Goal: Task Accomplishment & Management: Complete application form

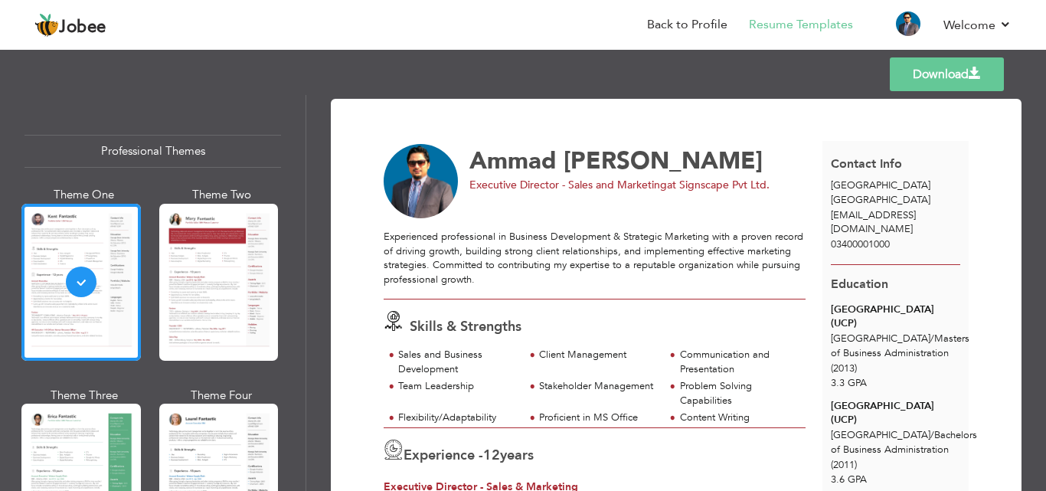
scroll to position [613, 0]
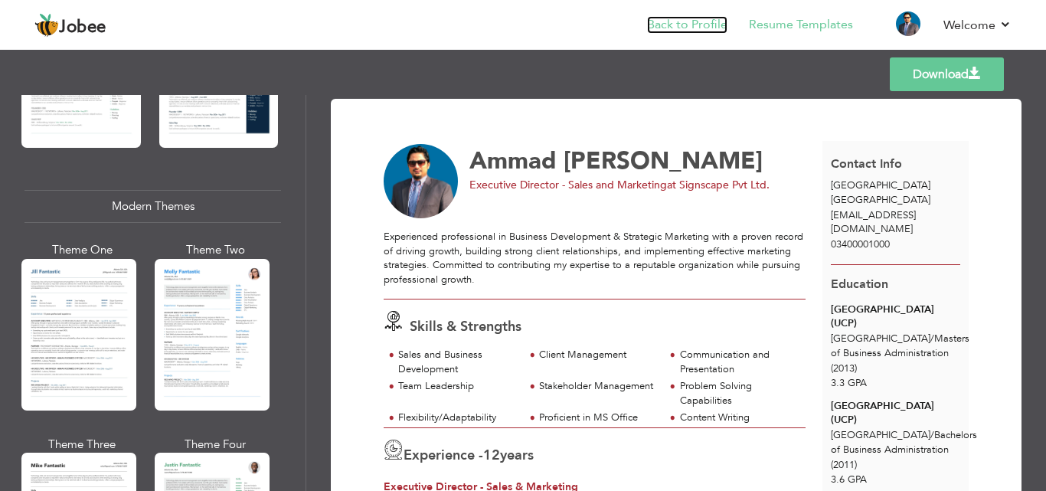
click at [710, 27] on link "Back to Profile" at bounding box center [687, 25] width 80 height 18
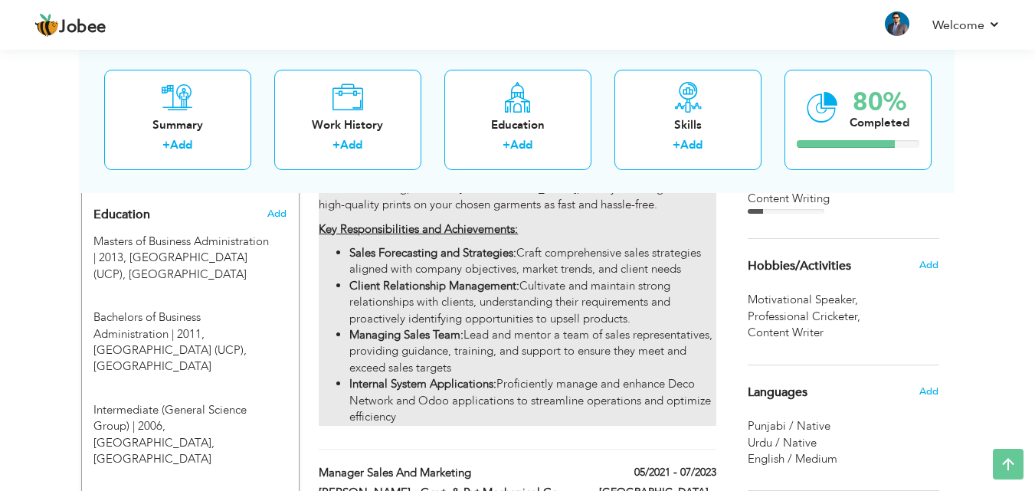
scroll to position [766, 0]
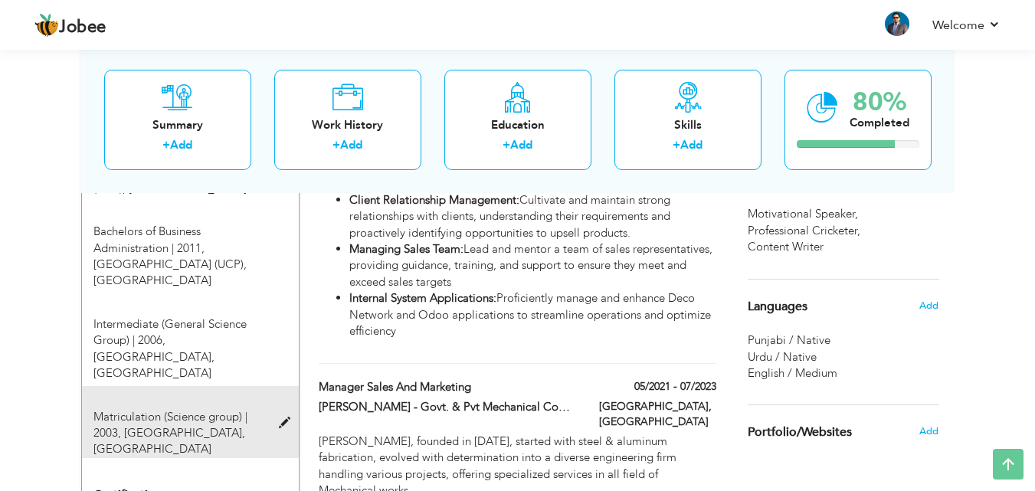
click at [228, 409] on span "Matriculation (Science group) | 2003," at bounding box center [170, 424] width 154 height 31
type input "Matriculation (Science group)"
type input "2003"
type input "[GEOGRAPHIC_DATA]"
radio input "true"
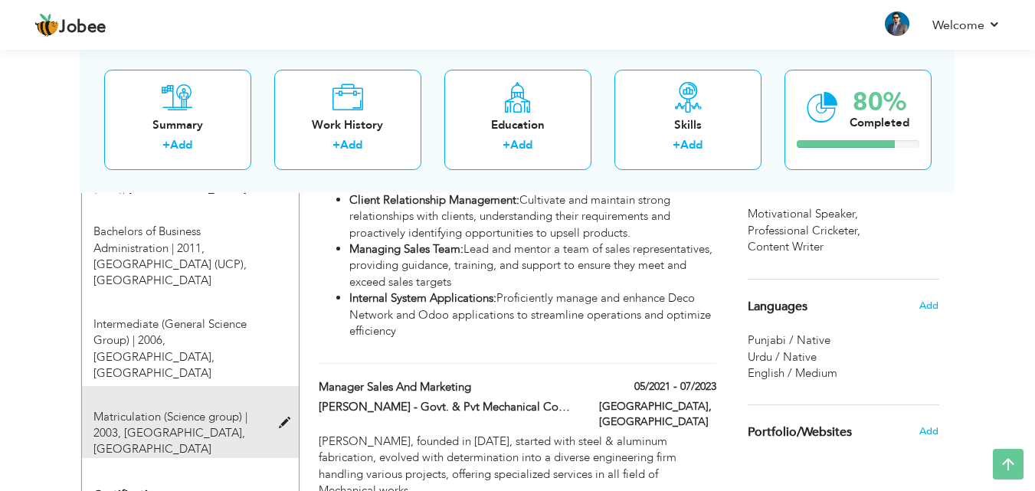
type input "[GEOGRAPHIC_DATA]"
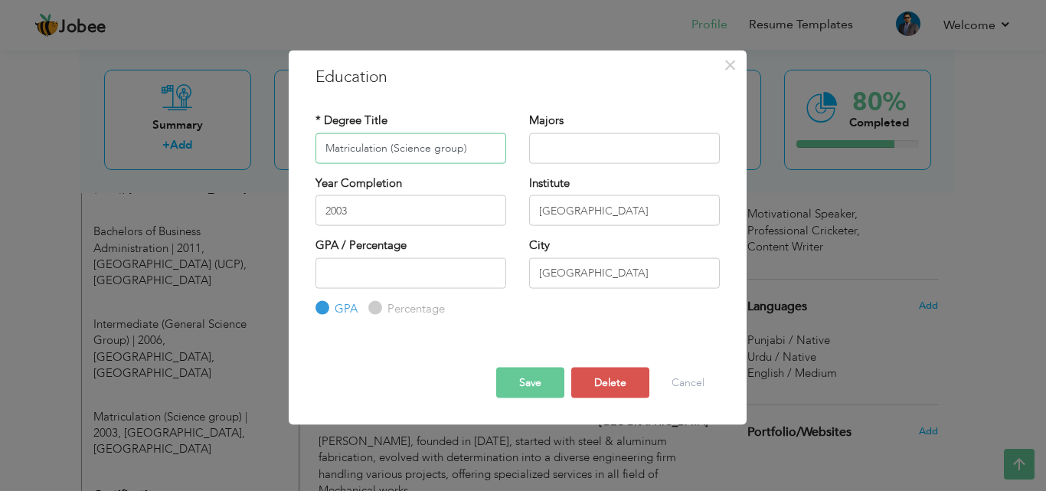
drag, startPoint x: 483, startPoint y: 149, endPoint x: 390, endPoint y: 150, distance: 92.7
click at [390, 150] on input "Matriculation (Science group)" at bounding box center [411, 148] width 191 height 31
type input "Matriculation"
click at [519, 388] on button "Save" at bounding box center [530, 383] width 68 height 31
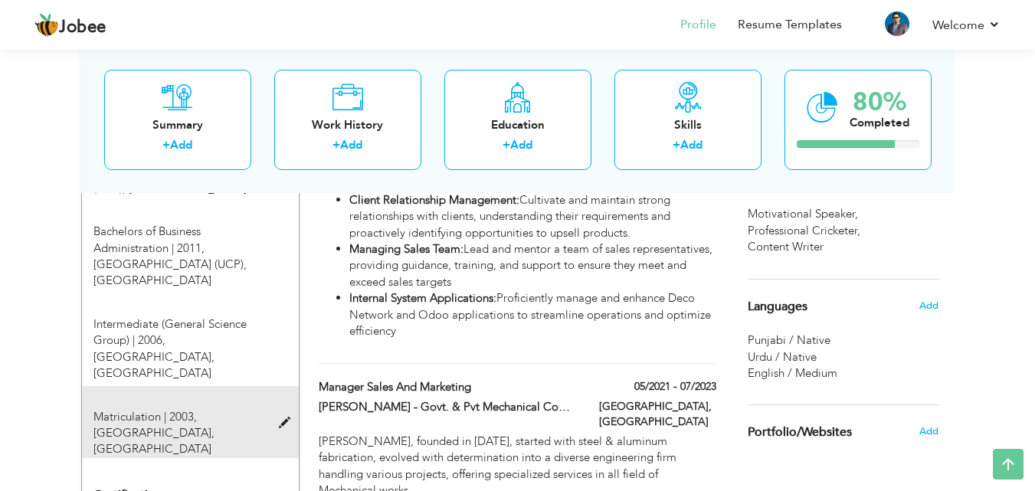
click at [286, 417] on span at bounding box center [288, 422] width 19 height 11
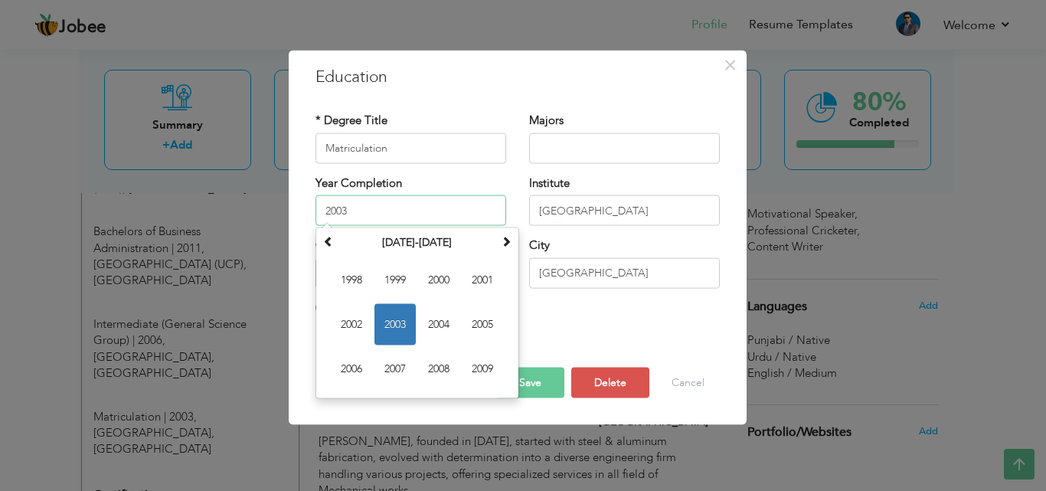
click at [366, 208] on input "2003" at bounding box center [411, 210] width 191 height 31
click at [356, 315] on span "2002" at bounding box center [351, 324] width 41 height 41
type input "2002"
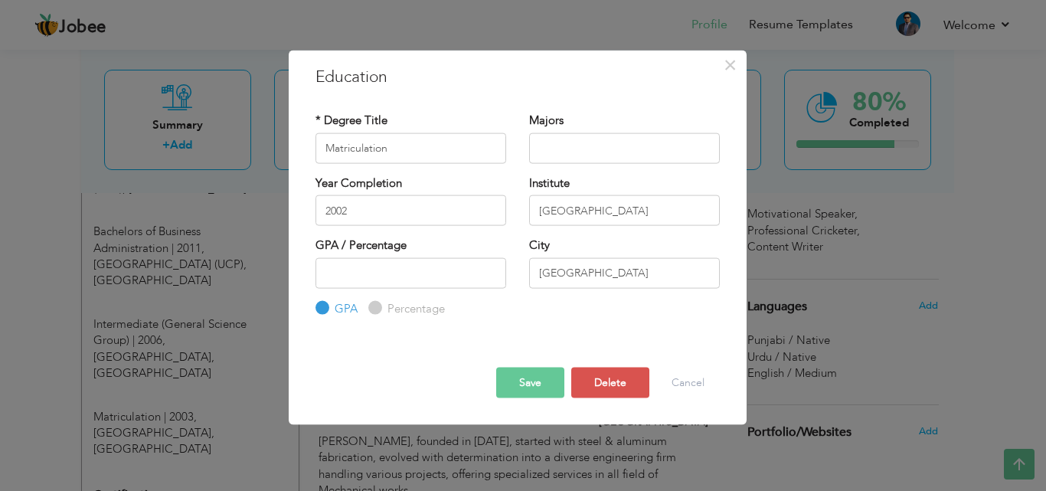
click at [394, 349] on div at bounding box center [517, 354] width 427 height 27
click at [384, 303] on label "Percentage" at bounding box center [414, 308] width 61 height 16
click at [378, 303] on input "Percentage" at bounding box center [373, 308] width 10 height 10
radio input "true"
click at [324, 304] on input "GPA" at bounding box center [321, 308] width 10 height 10
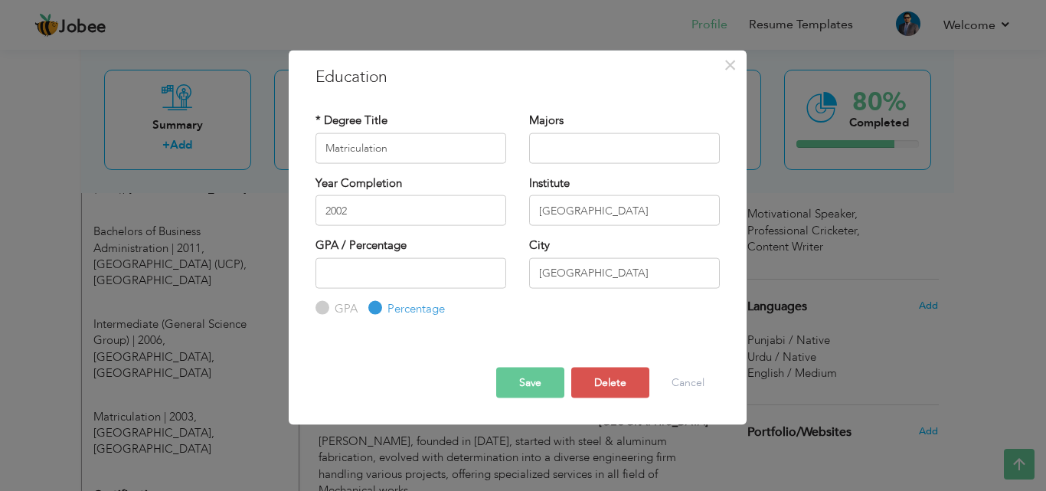
radio input "true"
click at [503, 377] on button "Save" at bounding box center [530, 383] width 68 height 31
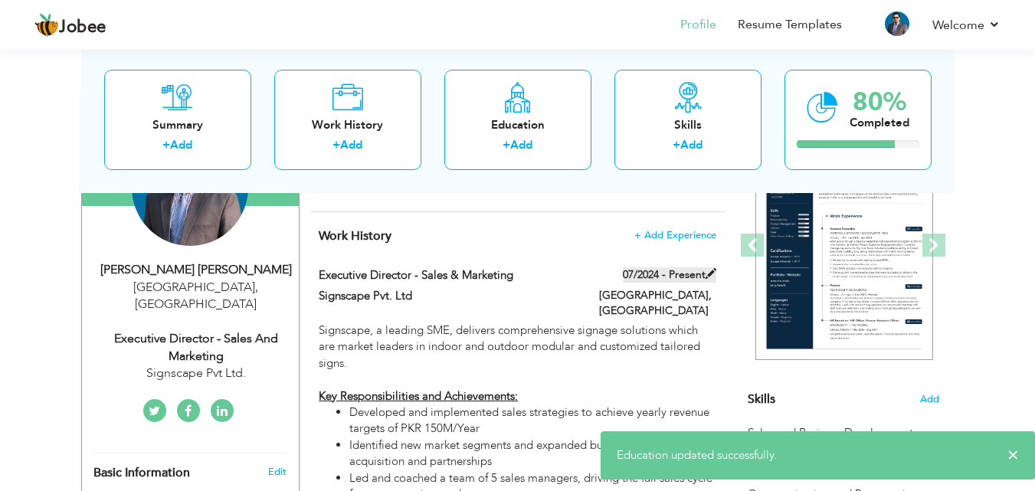
scroll to position [153, 0]
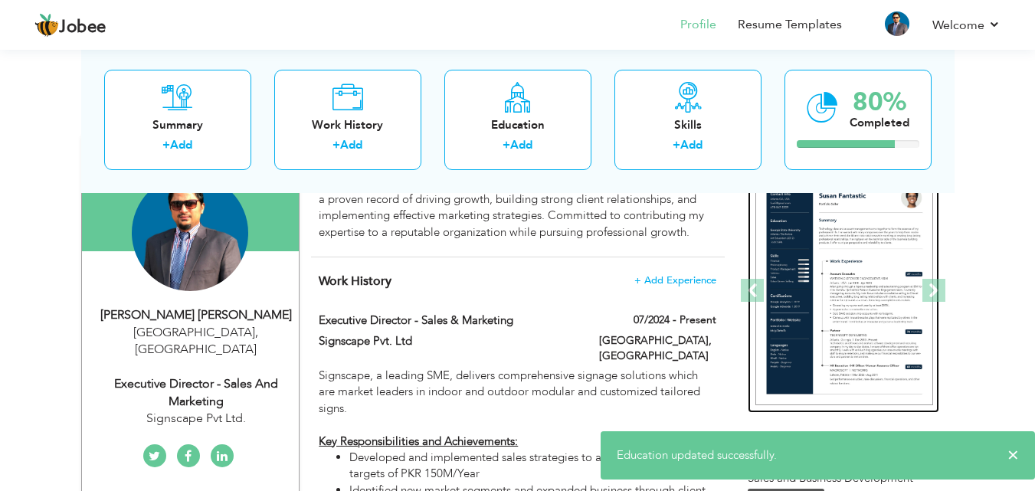
click at [825, 304] on img at bounding box center [844, 291] width 178 height 230
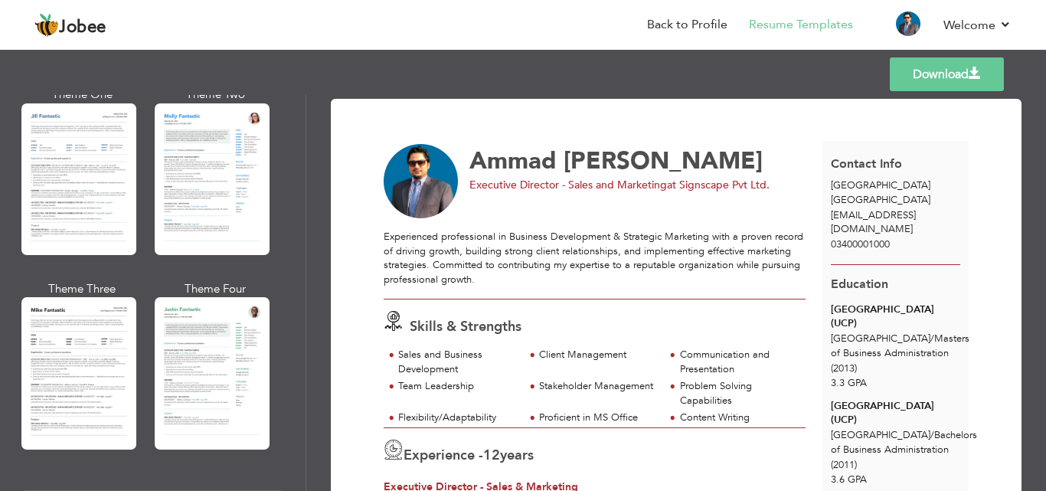
scroll to position [2727, 0]
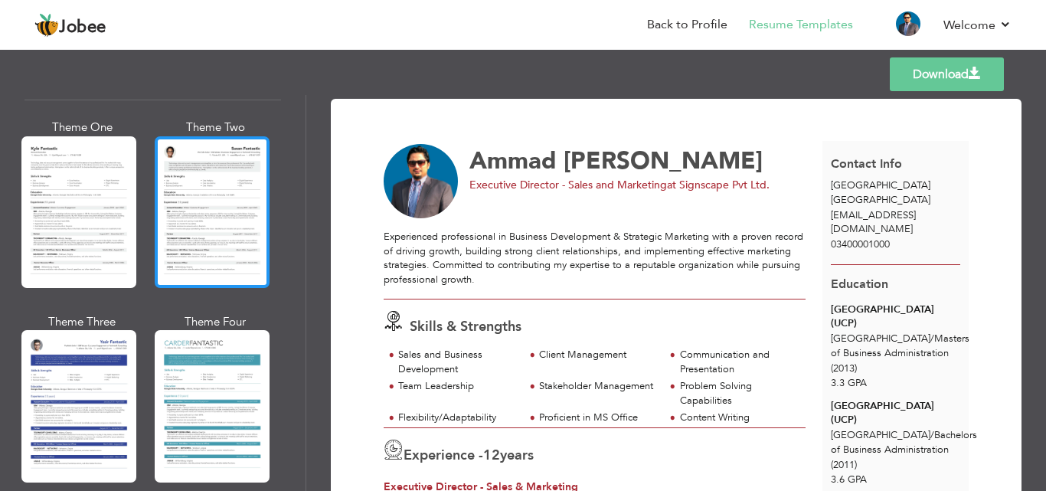
click at [248, 172] on div at bounding box center [212, 212] width 115 height 152
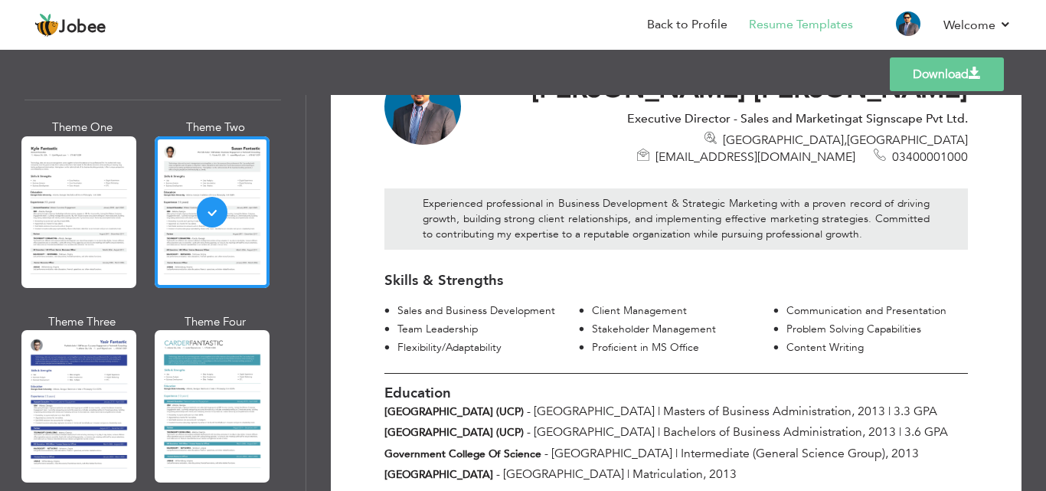
scroll to position [153, 0]
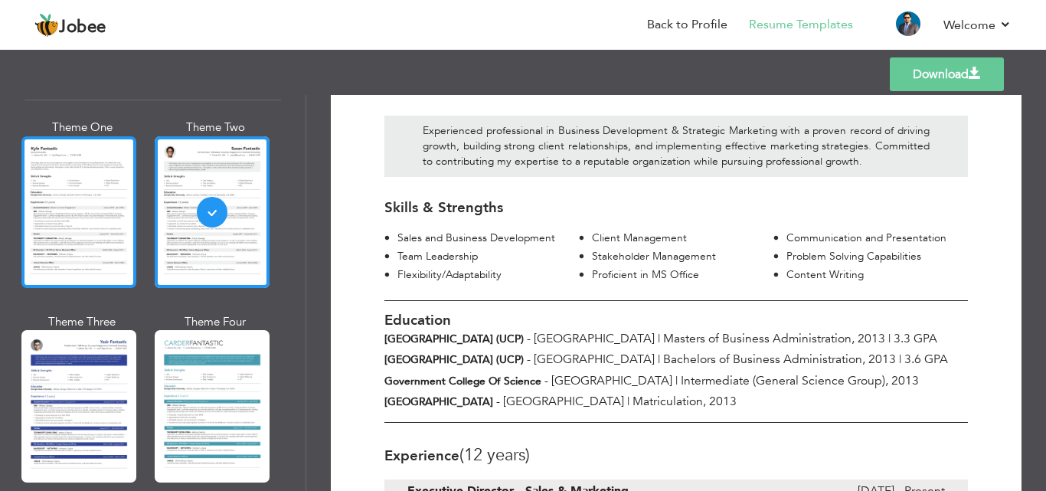
click at [77, 161] on div at bounding box center [78, 212] width 115 height 152
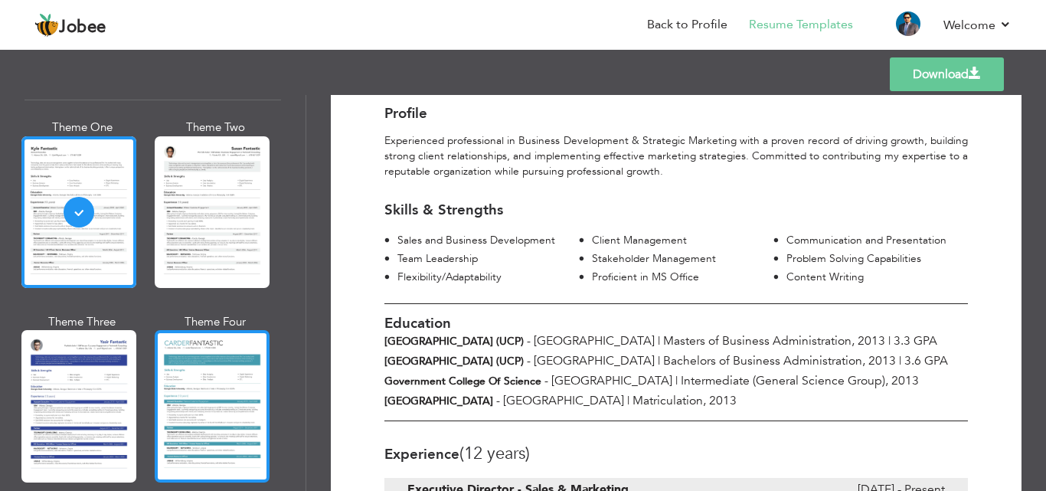
click at [216, 366] on div at bounding box center [212, 406] width 115 height 152
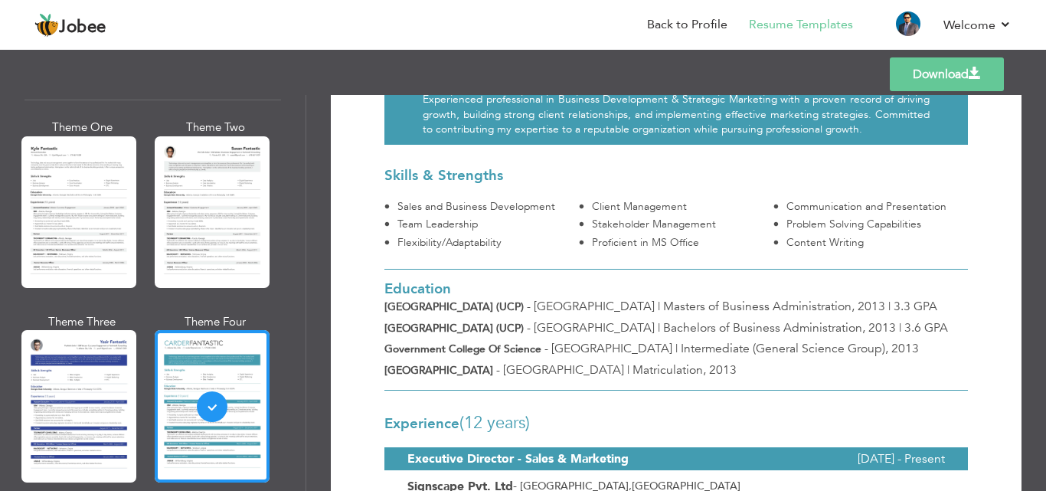
scroll to position [230, 0]
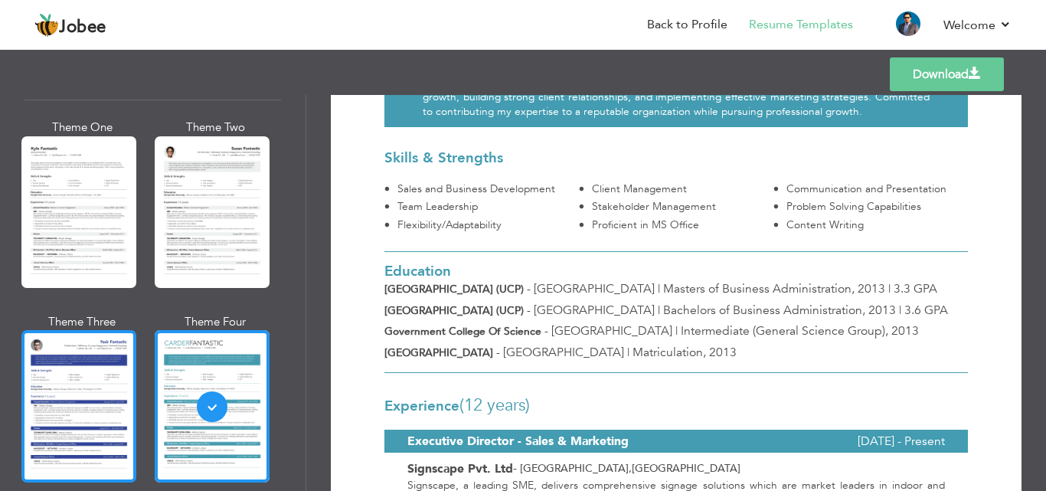
click at [78, 352] on div at bounding box center [78, 406] width 115 height 152
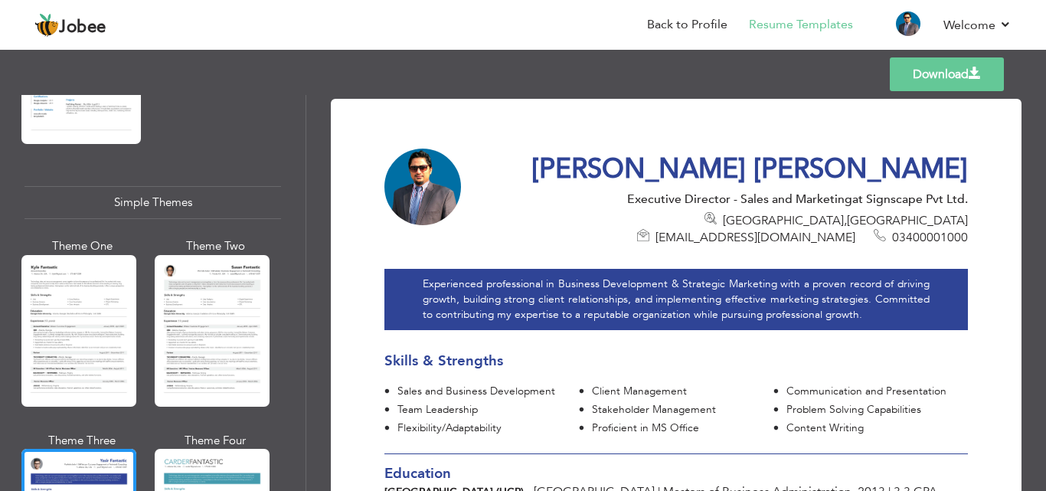
scroll to position [2574, 0]
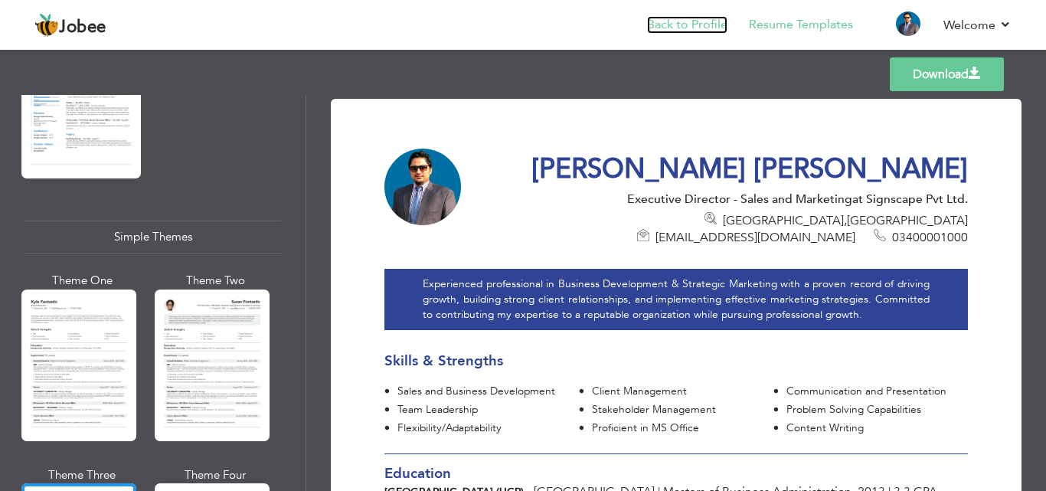
click at [680, 26] on link "Back to Profile" at bounding box center [687, 25] width 80 height 18
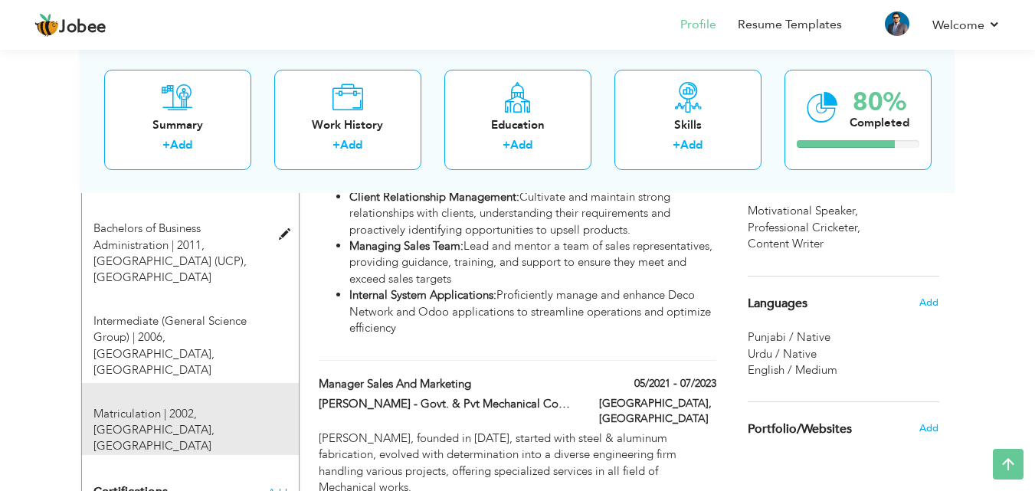
scroll to position [843, 0]
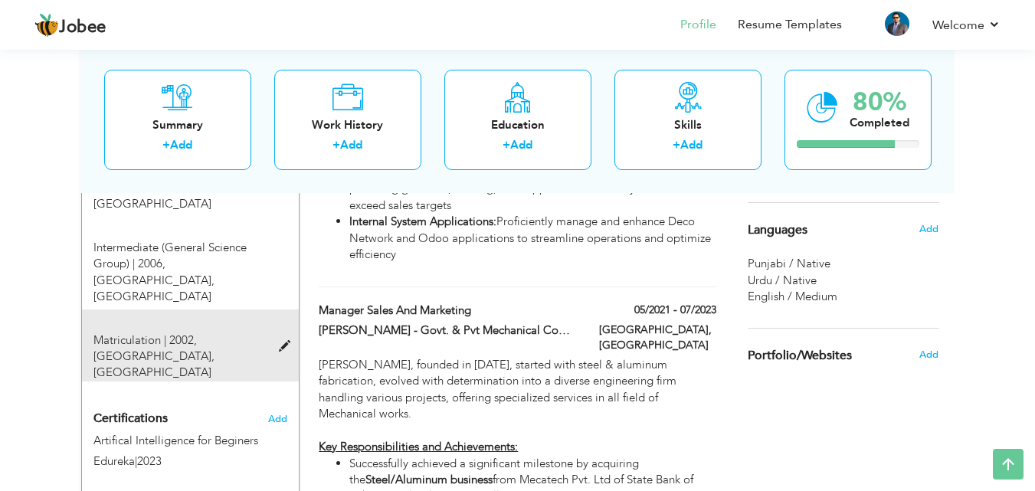
click at [290, 332] on div at bounding box center [289, 337] width 18 height 11
type input "Matriculation"
type input "2002"
type input "[GEOGRAPHIC_DATA]"
radio input "true"
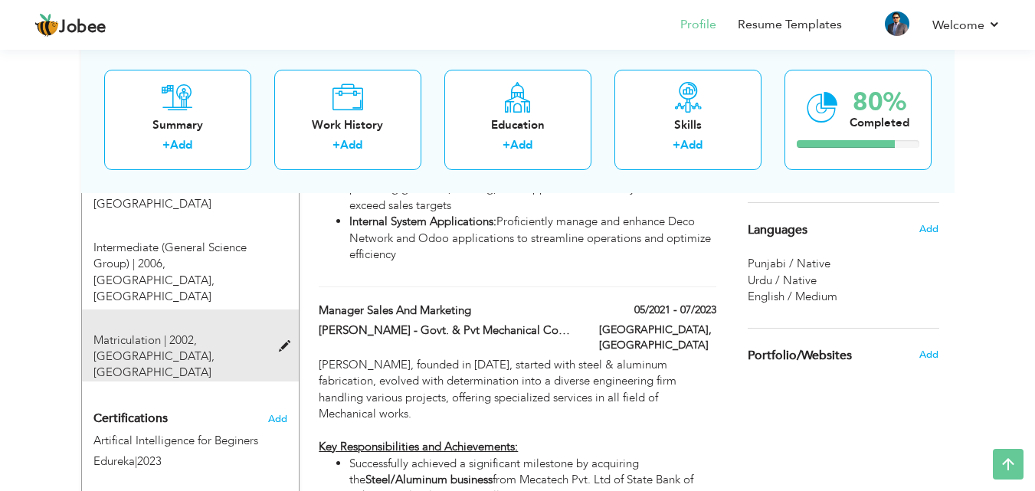
type input "[GEOGRAPHIC_DATA]"
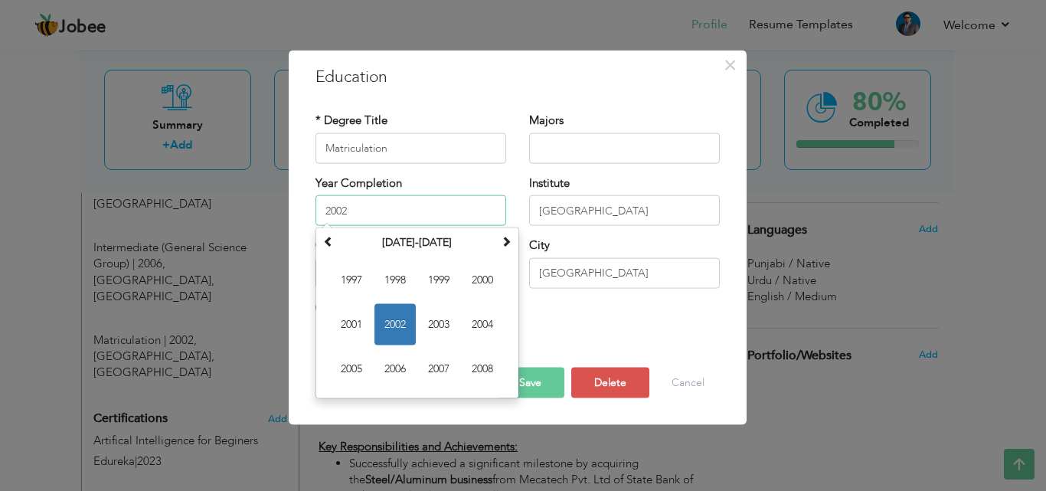
drag, startPoint x: 385, startPoint y: 217, endPoint x: 294, endPoint y: 214, distance: 90.4
click at [294, 214] on div "× Education * Degree Title Matriculation Majors Year Completion 2002 January 20…" at bounding box center [518, 237] width 458 height 375
click at [670, 324] on div "* Degree Title Matriculation Majors January 2002 1" at bounding box center [517, 215] width 427 height 228
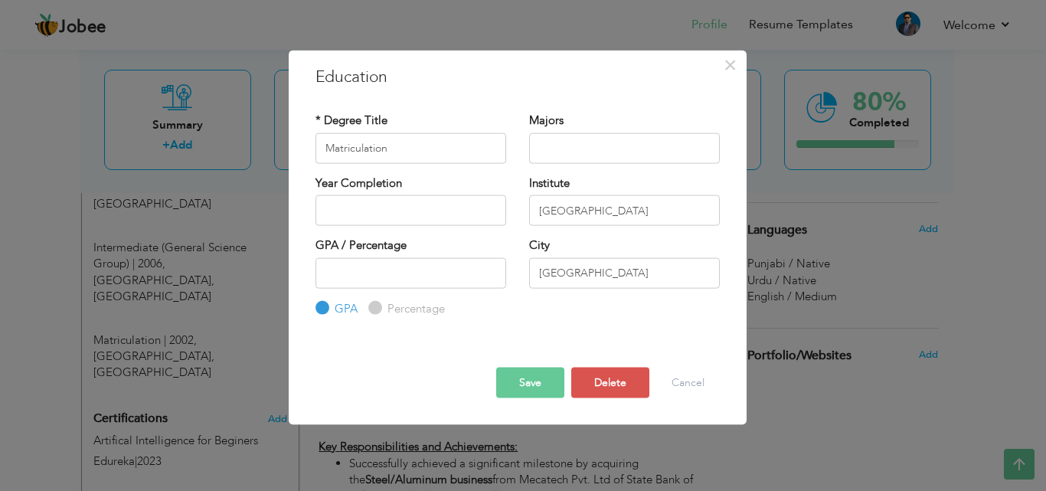
click at [526, 375] on button "Save" at bounding box center [530, 383] width 68 height 31
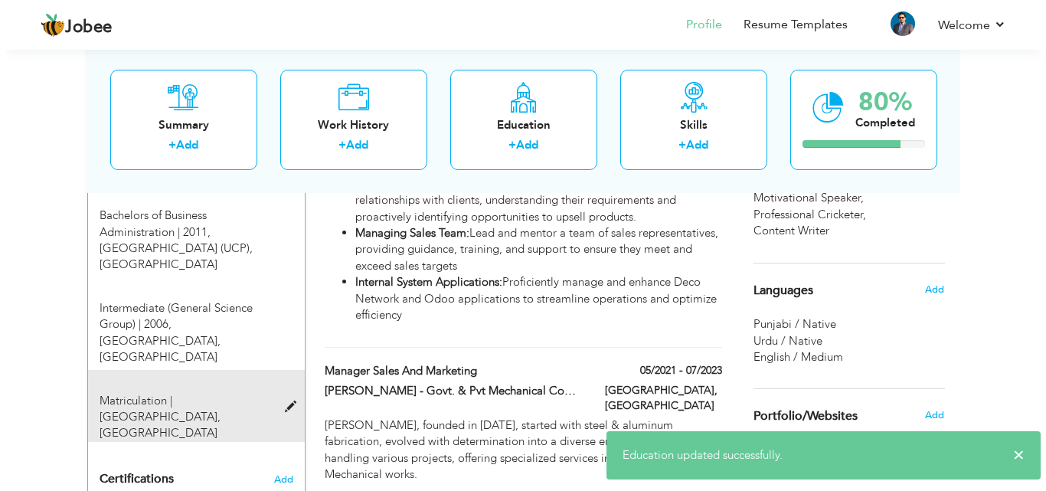
scroll to position [766, 0]
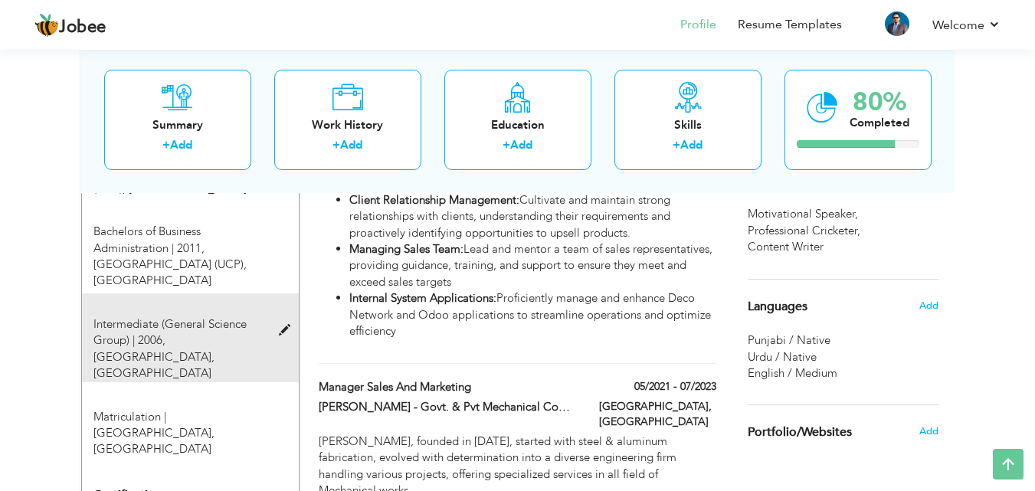
click at [289, 325] on span at bounding box center [288, 330] width 19 height 11
type input "Intermediate (General Science Group)"
type input "2006"
type input "Government College of Science"
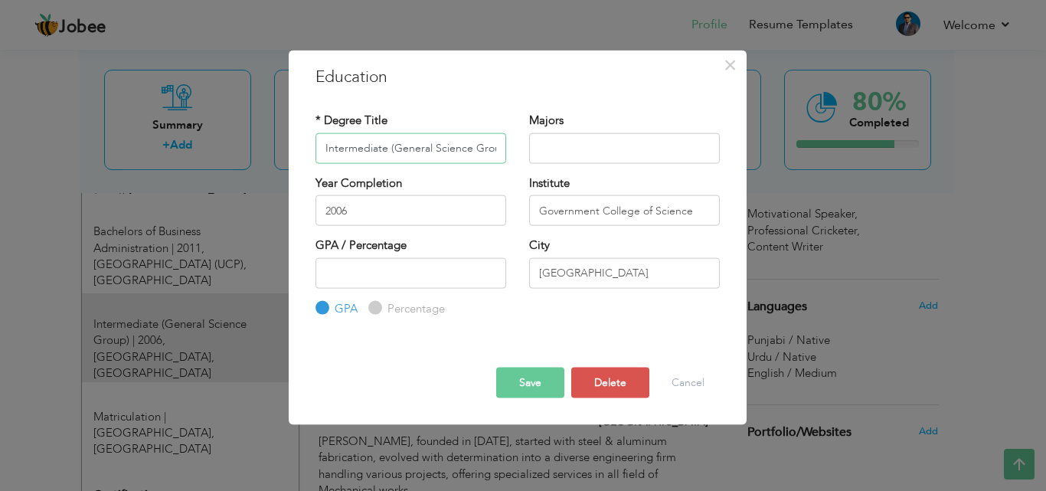
scroll to position [0, 10]
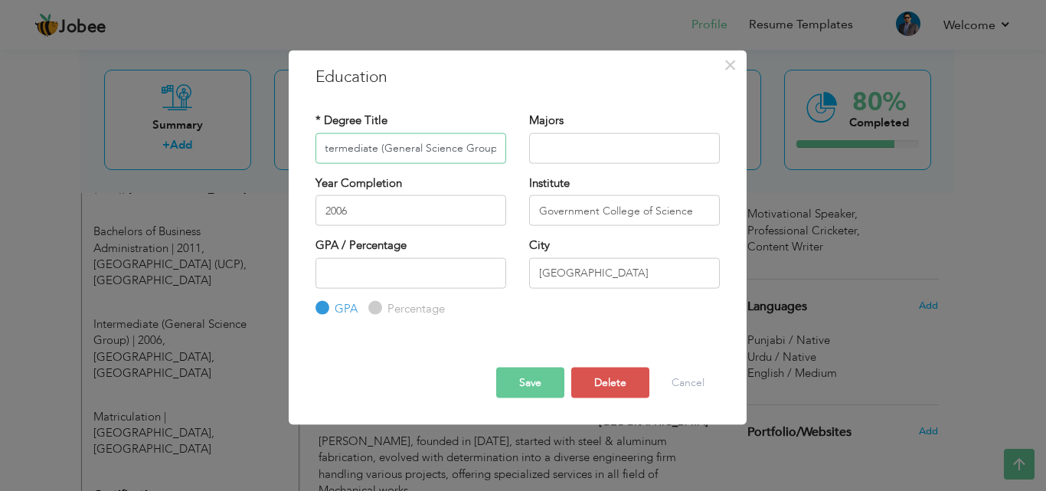
drag, startPoint x: 499, startPoint y: 151, endPoint x: 380, endPoint y: 148, distance: 119.5
click at [380, 148] on input "Intermediate (General Science Group)" at bounding box center [411, 148] width 191 height 31
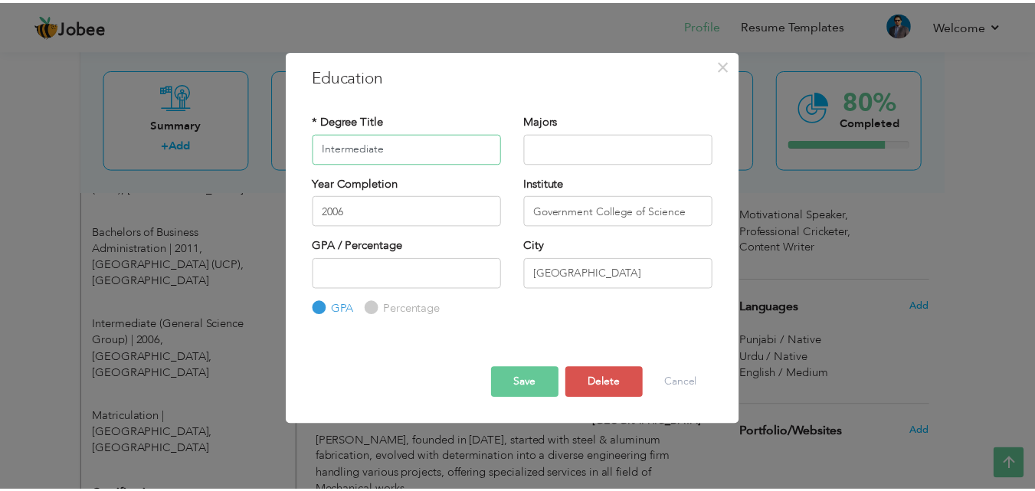
scroll to position [0, 0]
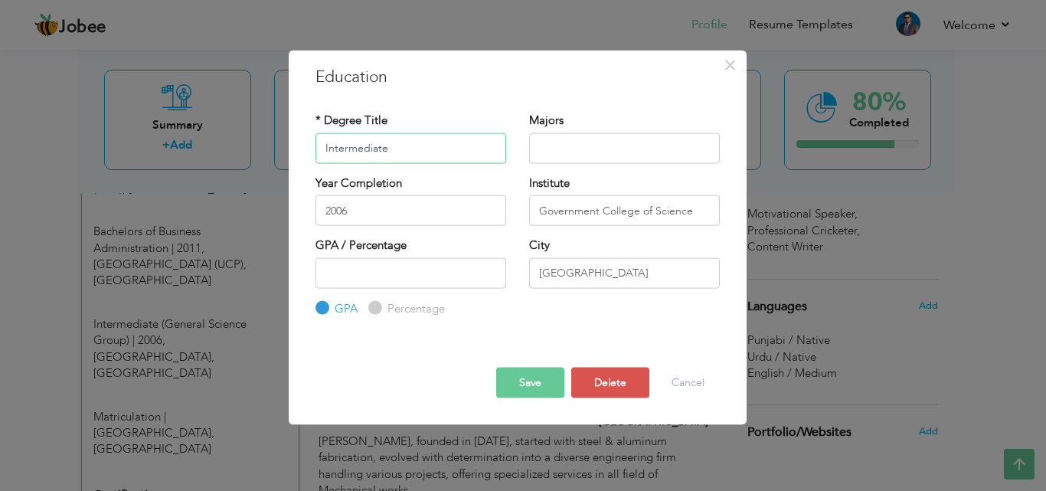
type input "Intermediate"
click at [529, 373] on button "Save" at bounding box center [530, 383] width 68 height 31
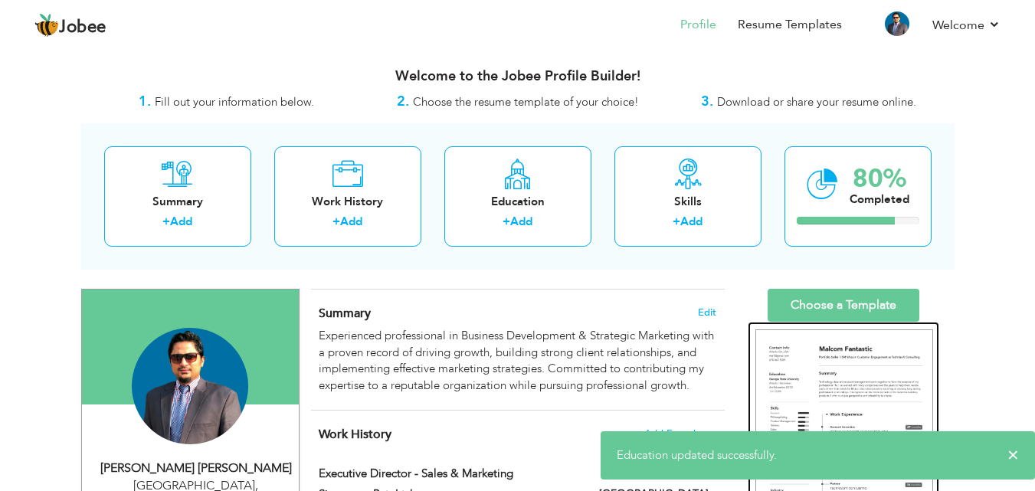
click at [844, 381] on img at bounding box center [844, 444] width 178 height 230
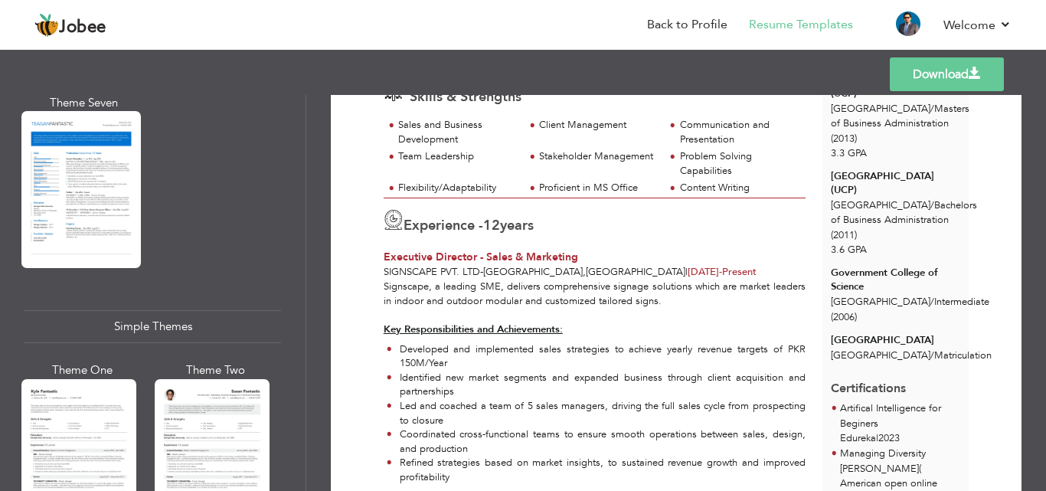
scroll to position [2727, 0]
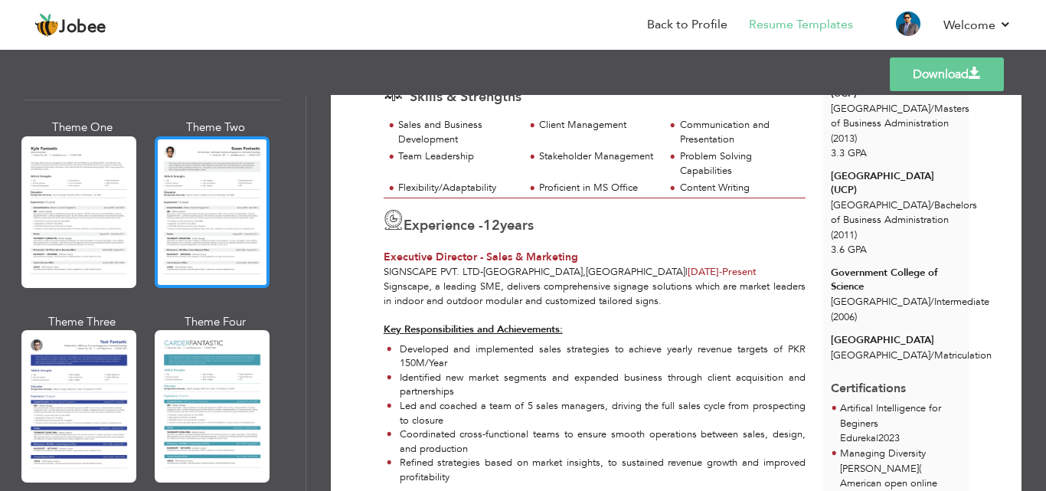
click at [248, 185] on div at bounding box center [212, 212] width 115 height 152
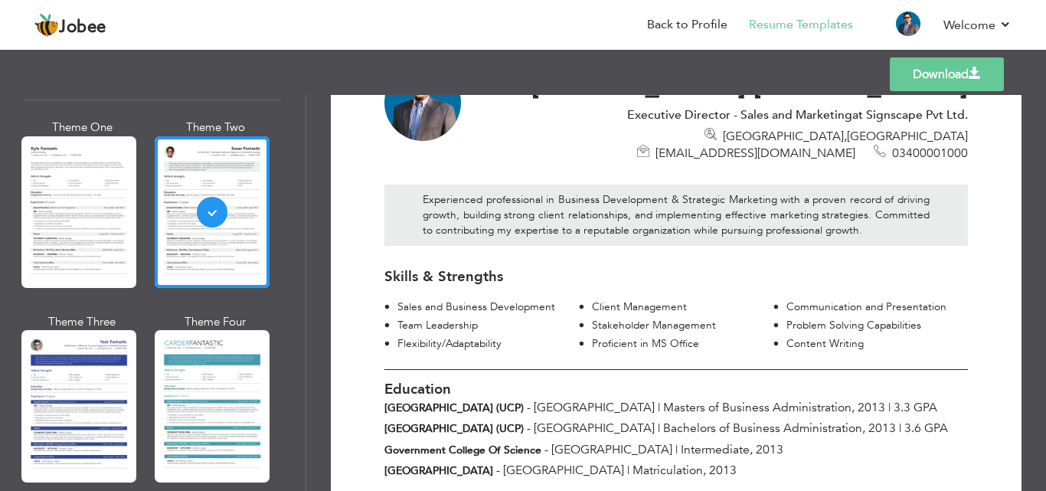
scroll to position [153, 0]
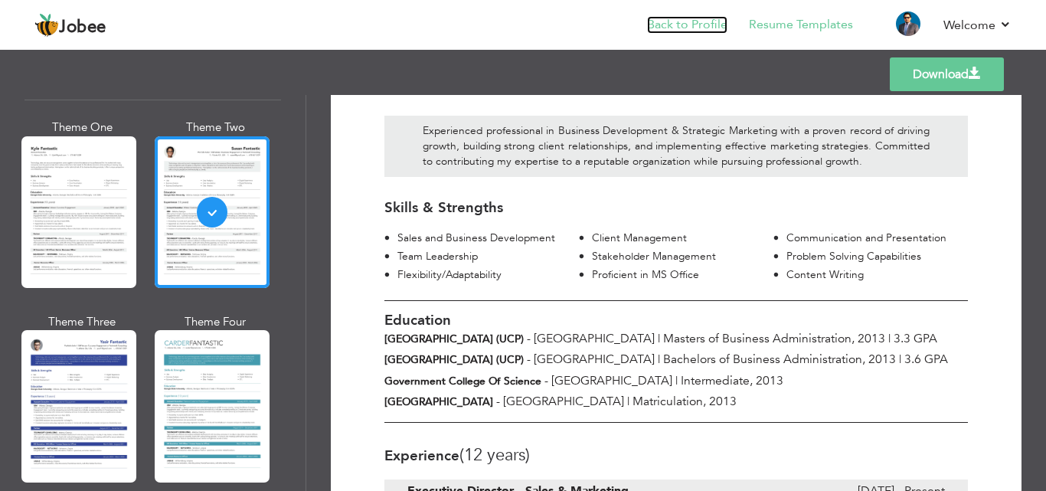
click at [682, 23] on link "Back to Profile" at bounding box center [687, 25] width 80 height 18
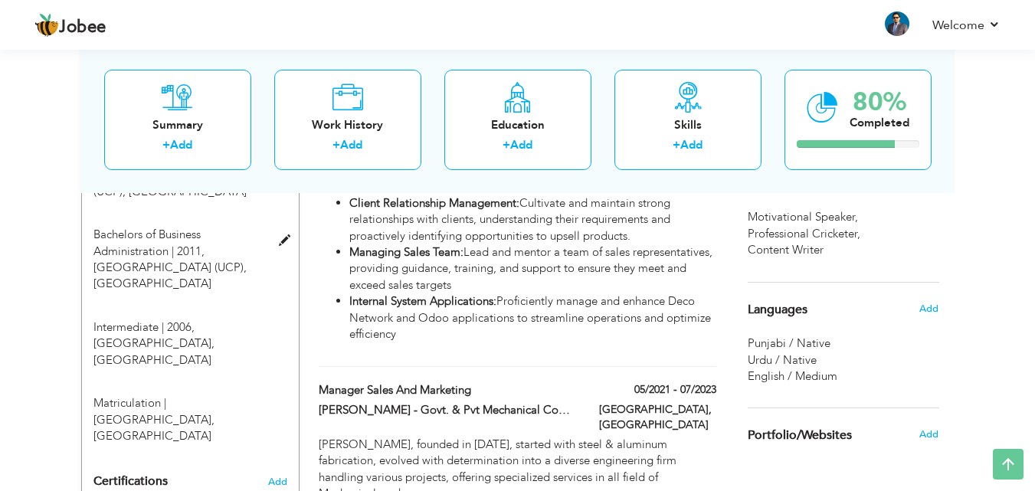
scroll to position [766, 0]
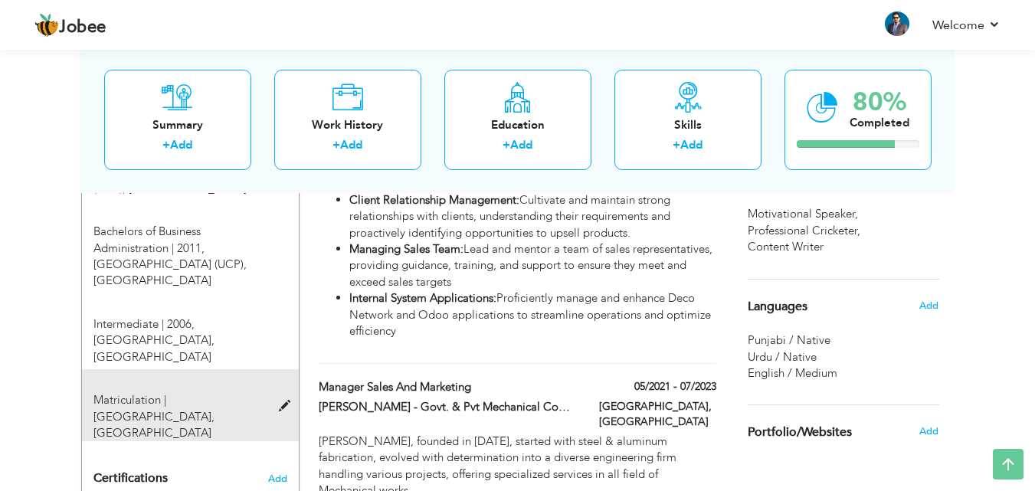
click at [281, 401] on span at bounding box center [288, 406] width 19 height 11
type input "Matriculation"
type input "[GEOGRAPHIC_DATA]"
radio input "true"
type input "[GEOGRAPHIC_DATA]"
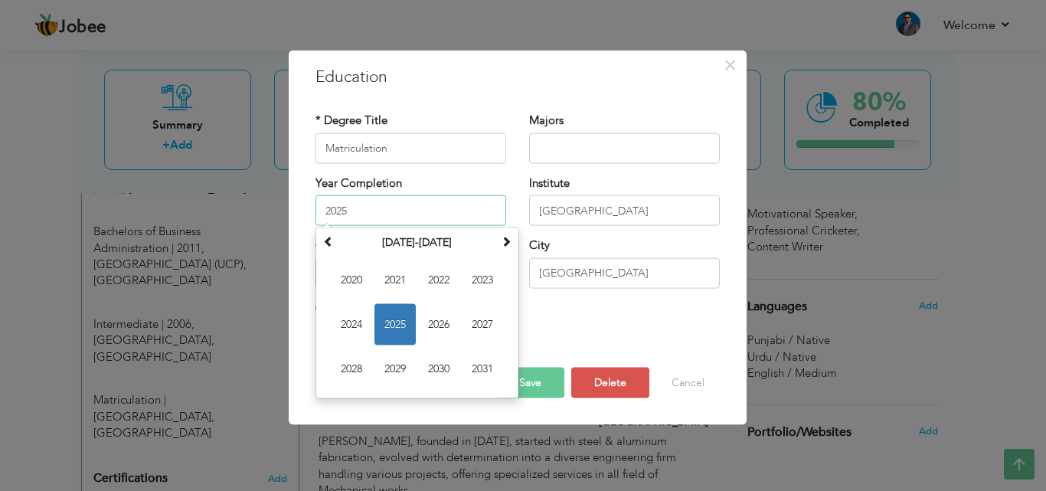
click at [395, 208] on input "2025" at bounding box center [411, 210] width 191 height 31
click at [334, 241] on th at bounding box center [328, 242] width 18 height 23
click at [495, 274] on span "2003" at bounding box center [482, 280] width 41 height 41
type input "2003"
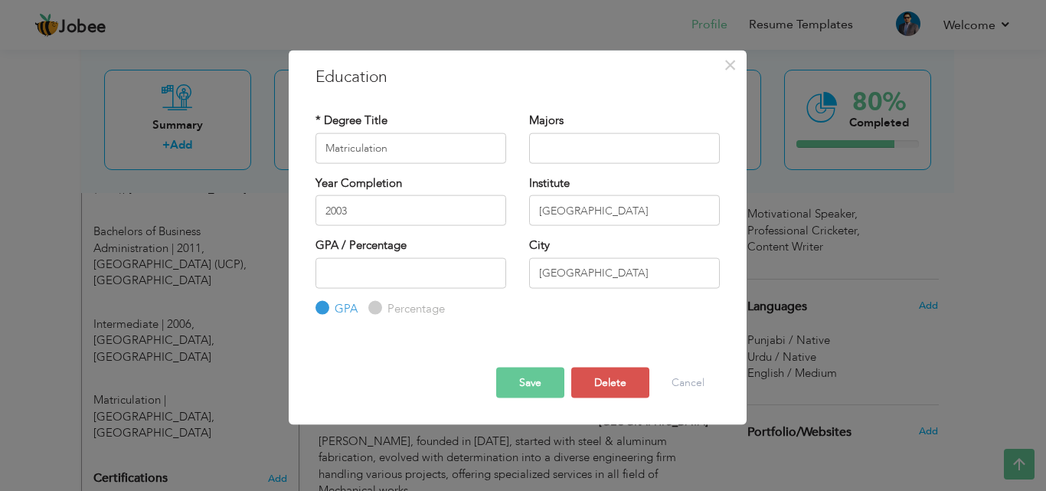
click at [522, 381] on button "Save" at bounding box center [530, 383] width 68 height 31
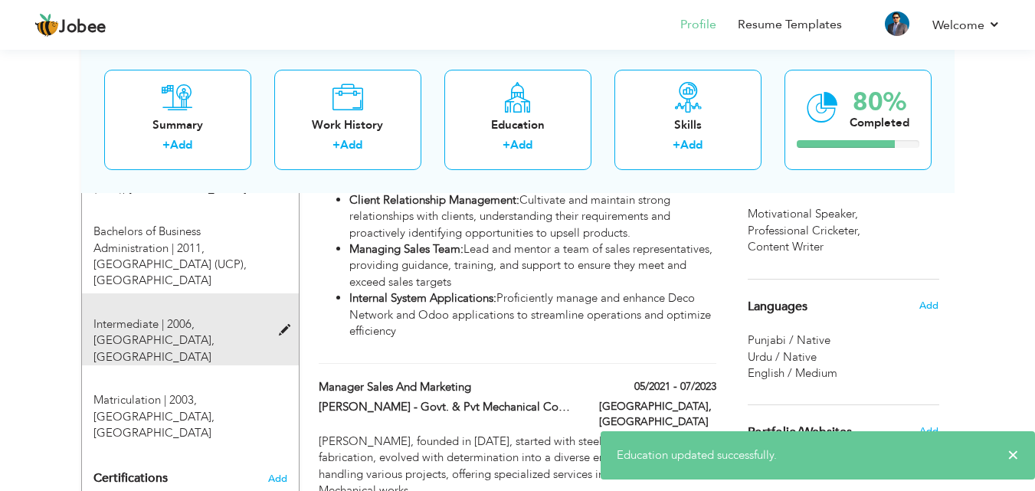
click at [281, 325] on span at bounding box center [288, 330] width 19 height 11
type input "Intermediate"
type input "2006"
type input "Government College of Science"
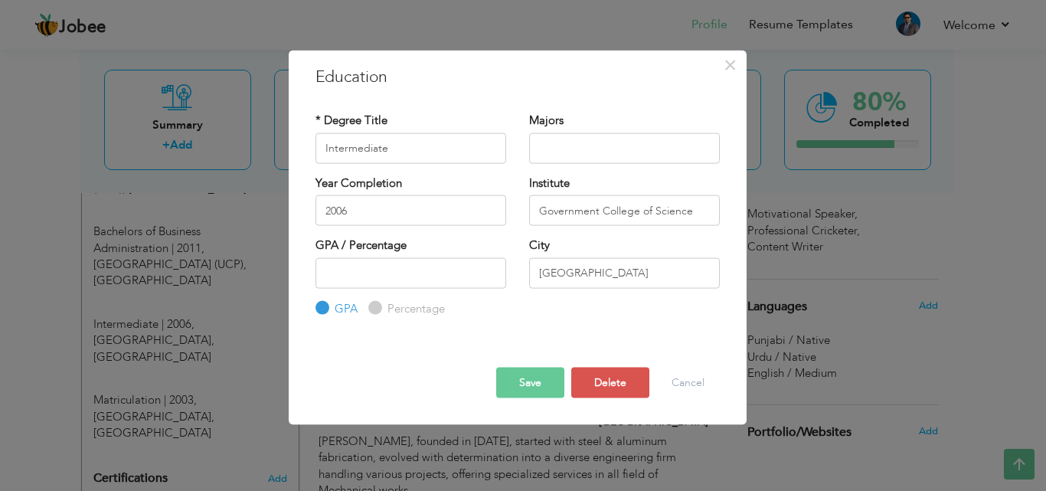
click at [523, 375] on button "Save" at bounding box center [530, 383] width 68 height 31
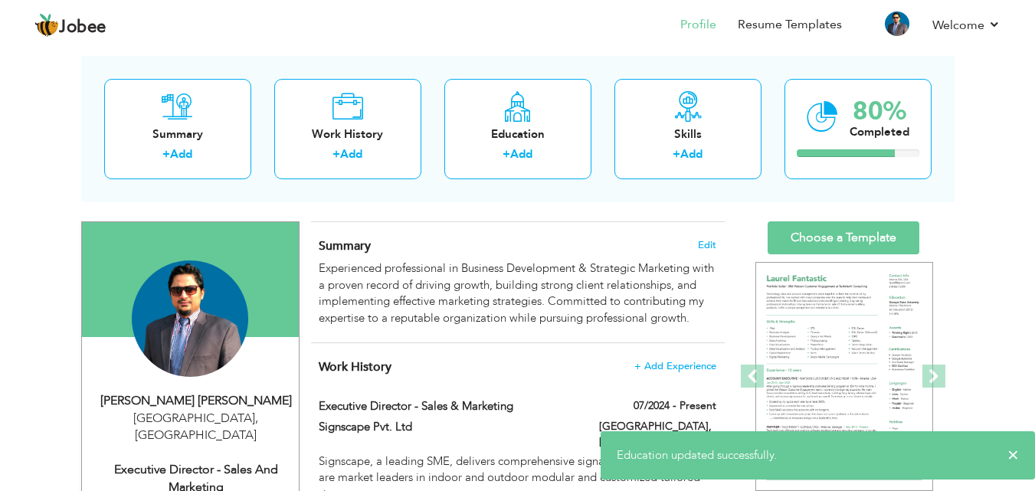
scroll to position [77, 0]
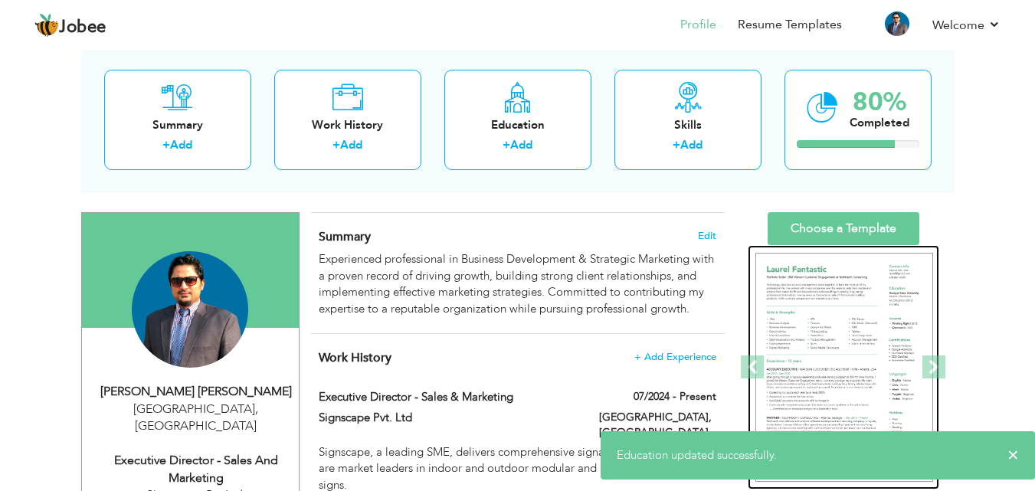
click at [845, 308] on img at bounding box center [844, 368] width 178 height 230
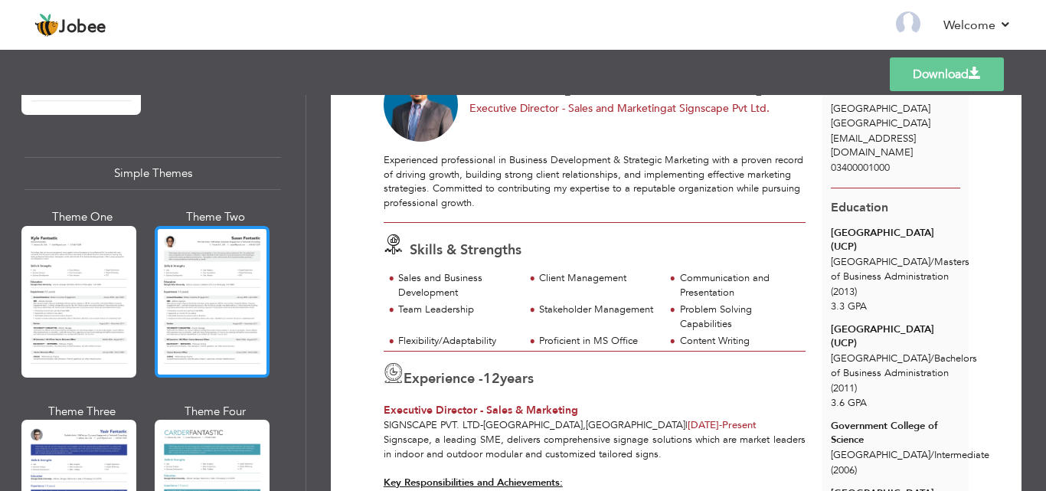
scroll to position [2574, 0]
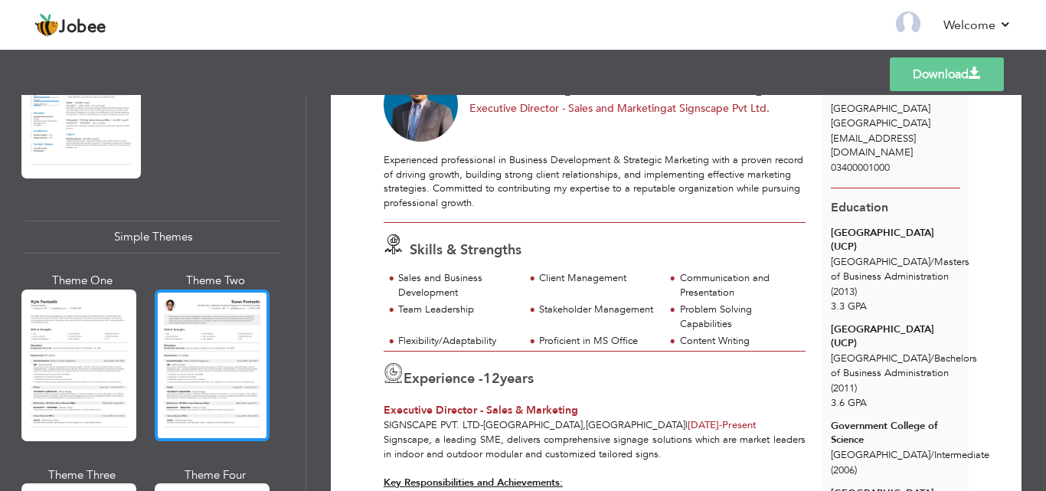
click at [211, 323] on div at bounding box center [212, 366] width 115 height 152
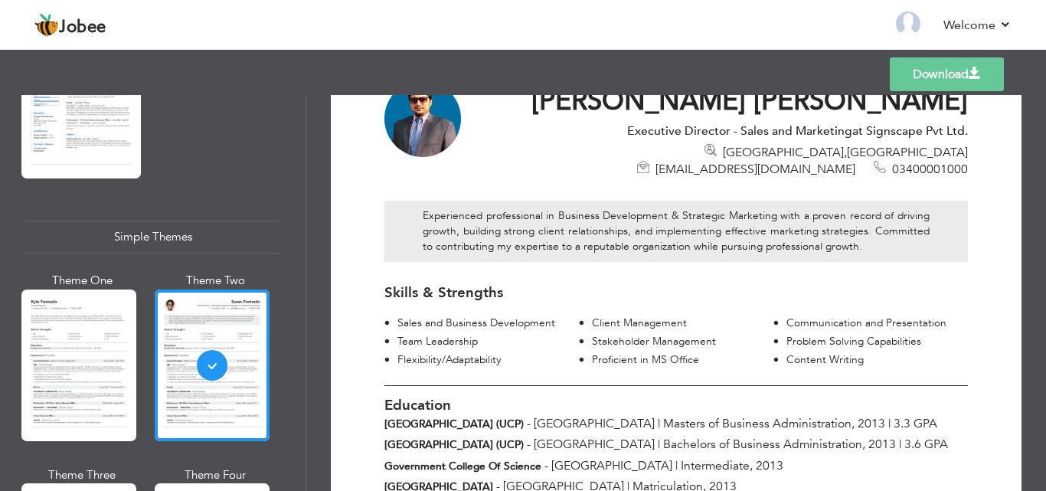
scroll to position [153, 0]
